Goal: Communication & Community: Answer question/provide support

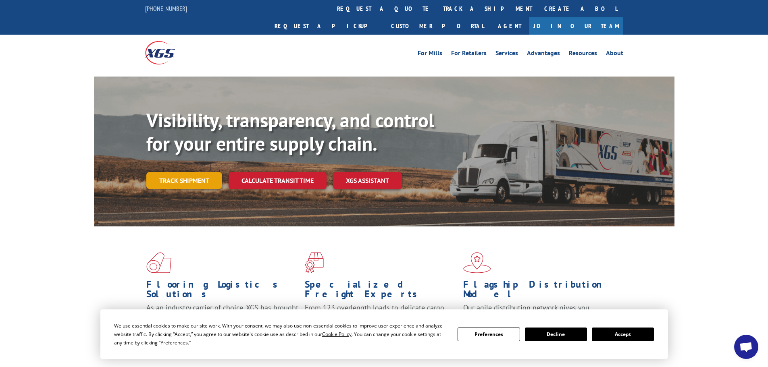
click at [211, 172] on link "Track shipment" at bounding box center [184, 180] width 76 height 17
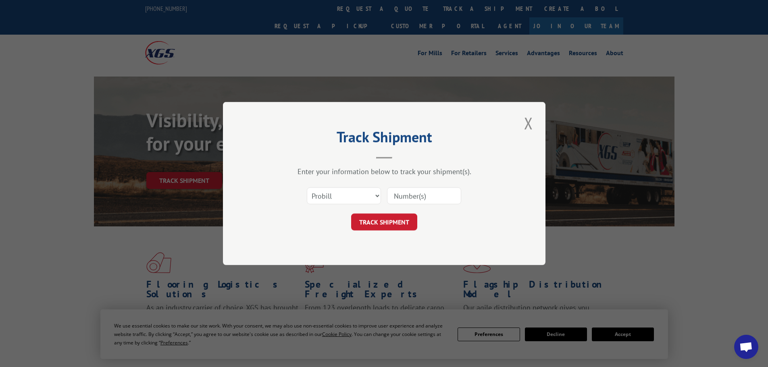
click at [394, 192] on input at bounding box center [424, 195] width 74 height 17
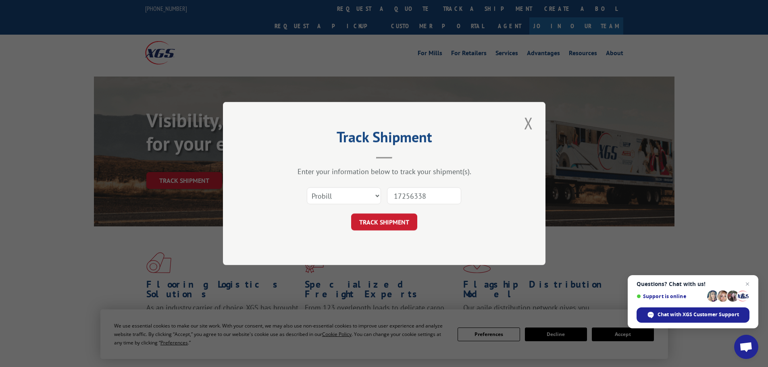
type input "17256338"
click at [351, 214] on button "TRACK SHIPMENT" at bounding box center [384, 222] width 66 height 17
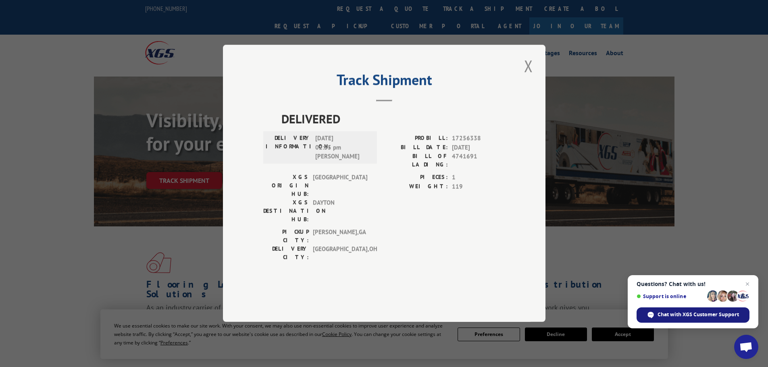
click at [667, 316] on span "Chat with XGS Customer Support" at bounding box center [697, 314] width 81 height 7
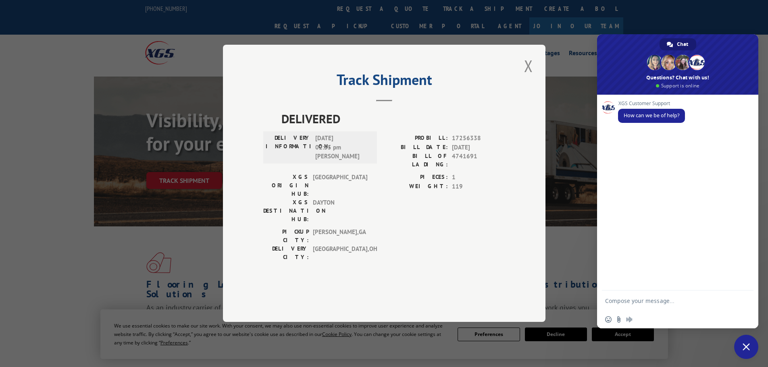
click at [629, 301] on textarea "Compose your message..." at bounding box center [669, 301] width 129 height 20
type textarea "signed delivery"
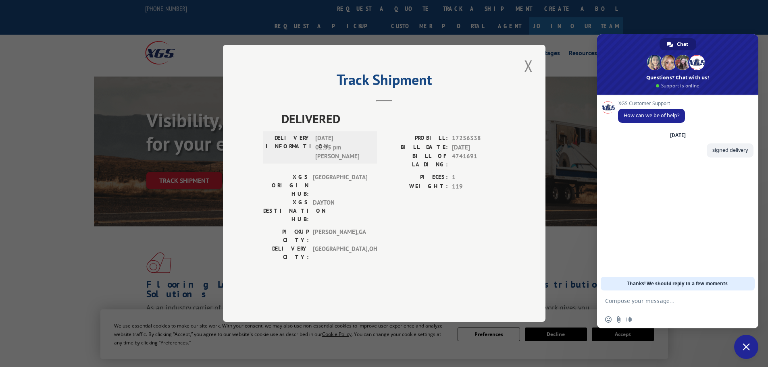
click at [630, 301] on textarea "Compose your message..." at bounding box center [669, 301] width 129 height 20
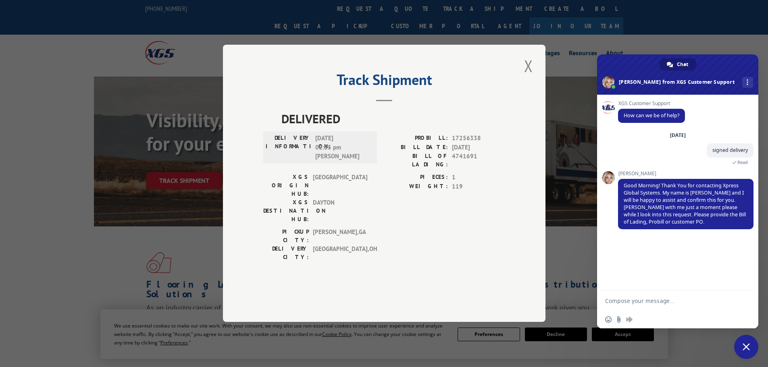
click at [614, 301] on textarea "Compose your message..." at bounding box center [669, 301] width 129 height 20
type textarea "PRO 17256338"
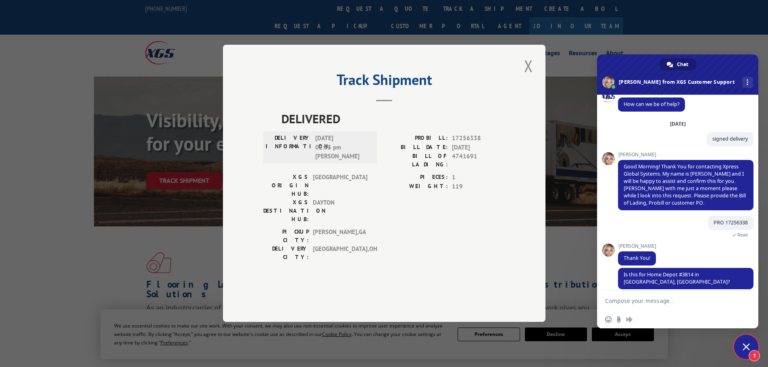
scroll to position [12, 0]
click at [618, 298] on textarea "Compose your message..." at bounding box center [669, 301] width 129 height 20
type textarea "Yes ma'am"
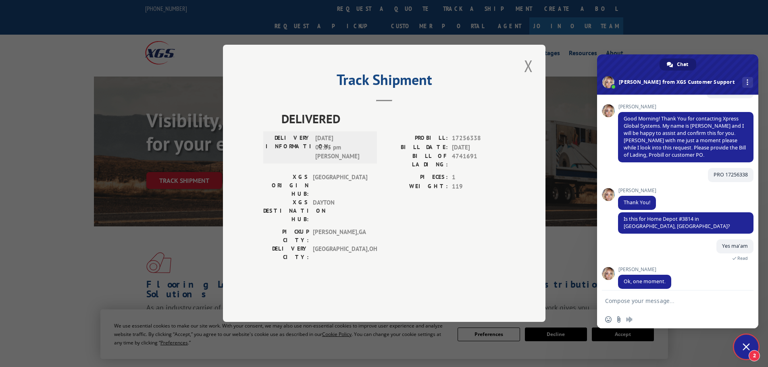
scroll to position [96, 0]
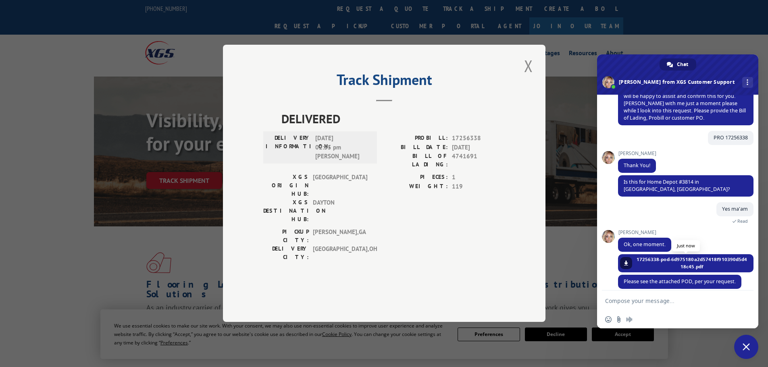
click at [694, 256] on span "17256338-pod-6d975180a2d57418f910390d5d418c45.pdf" at bounding box center [691, 263] width 111 height 15
click at [625, 257] on link at bounding box center [626, 263] width 12 height 12
click at [632, 297] on textarea "Compose your message..." at bounding box center [669, 301] width 129 height 20
type textarea "T"
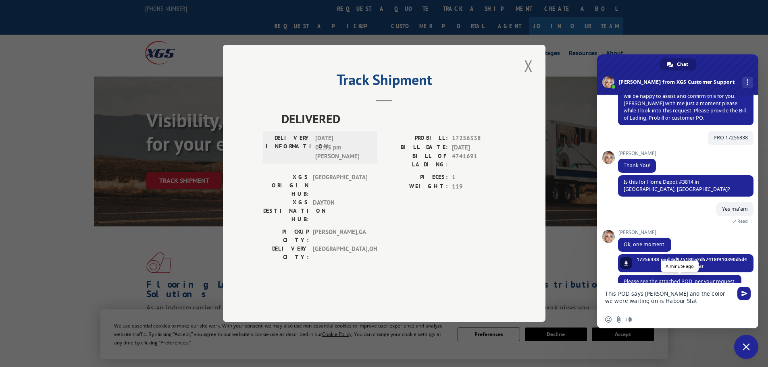
type textarea "This POD says [PERSON_NAME] and the color we were waiting on is Habour Slate"
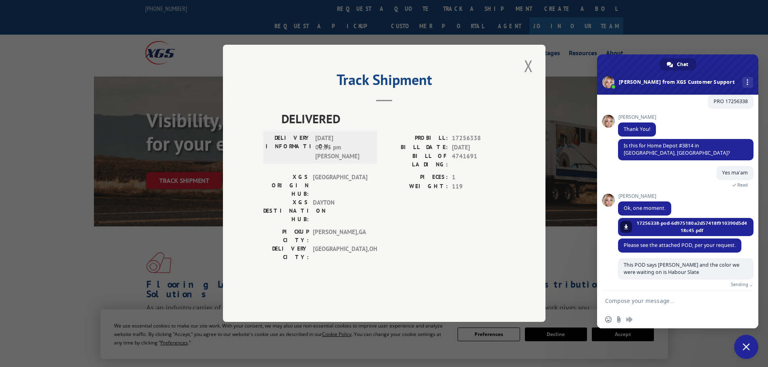
scroll to position [123, 0]
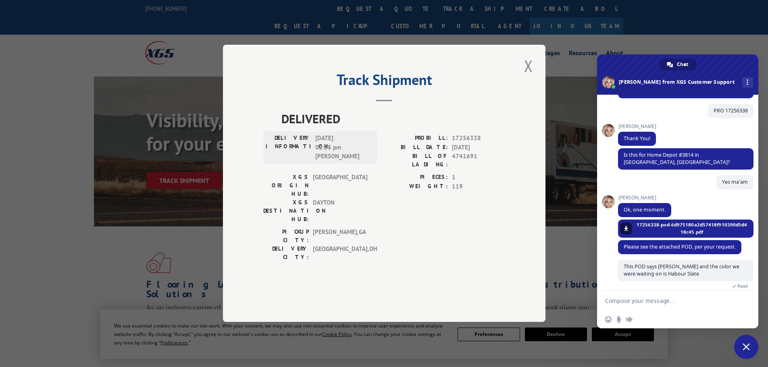
click at [630, 297] on textarea "Compose your message..." at bounding box center [669, 301] width 129 height 20
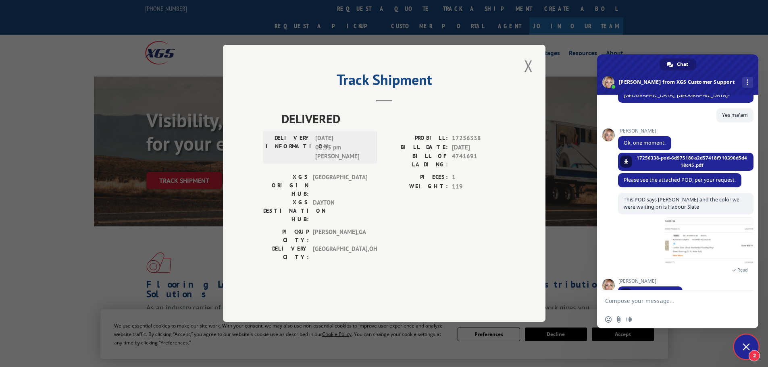
scroll to position [235, 0]
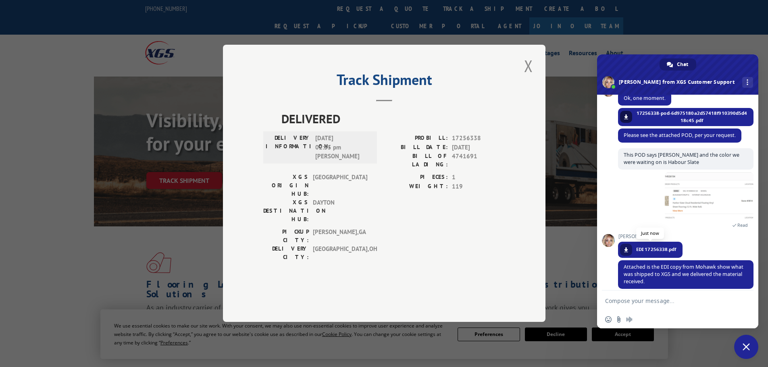
click at [629, 244] on link at bounding box center [626, 250] width 12 height 12
click at [619, 297] on textarea "Compose your message..." at bounding box center [669, 301] width 129 height 20
type textarea "Wow that is crazy. I appreciate you on this"
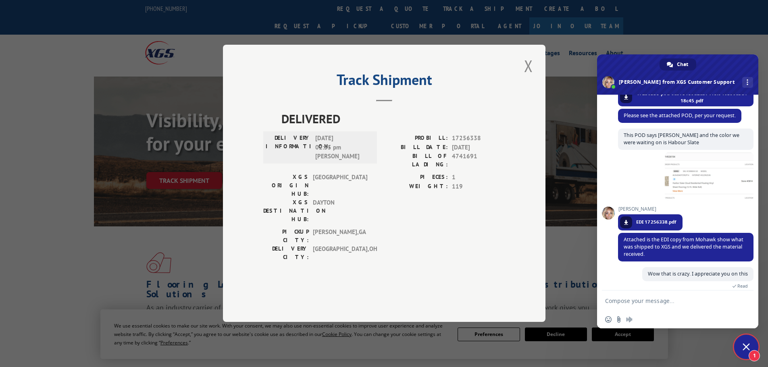
scroll to position [343, 0]
